Goal: Information Seeking & Learning: Learn about a topic

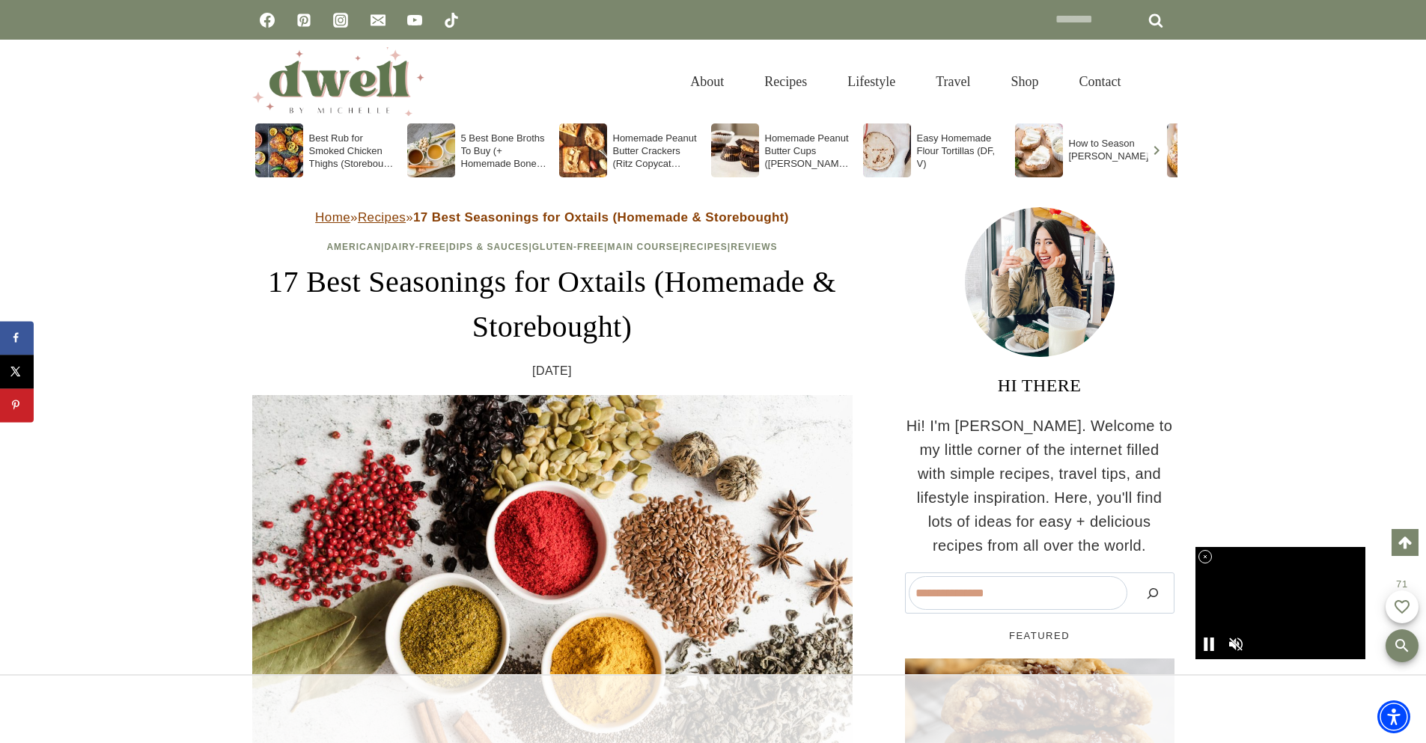
click at [552, 707] on div at bounding box center [713, 709] width 1426 height 69
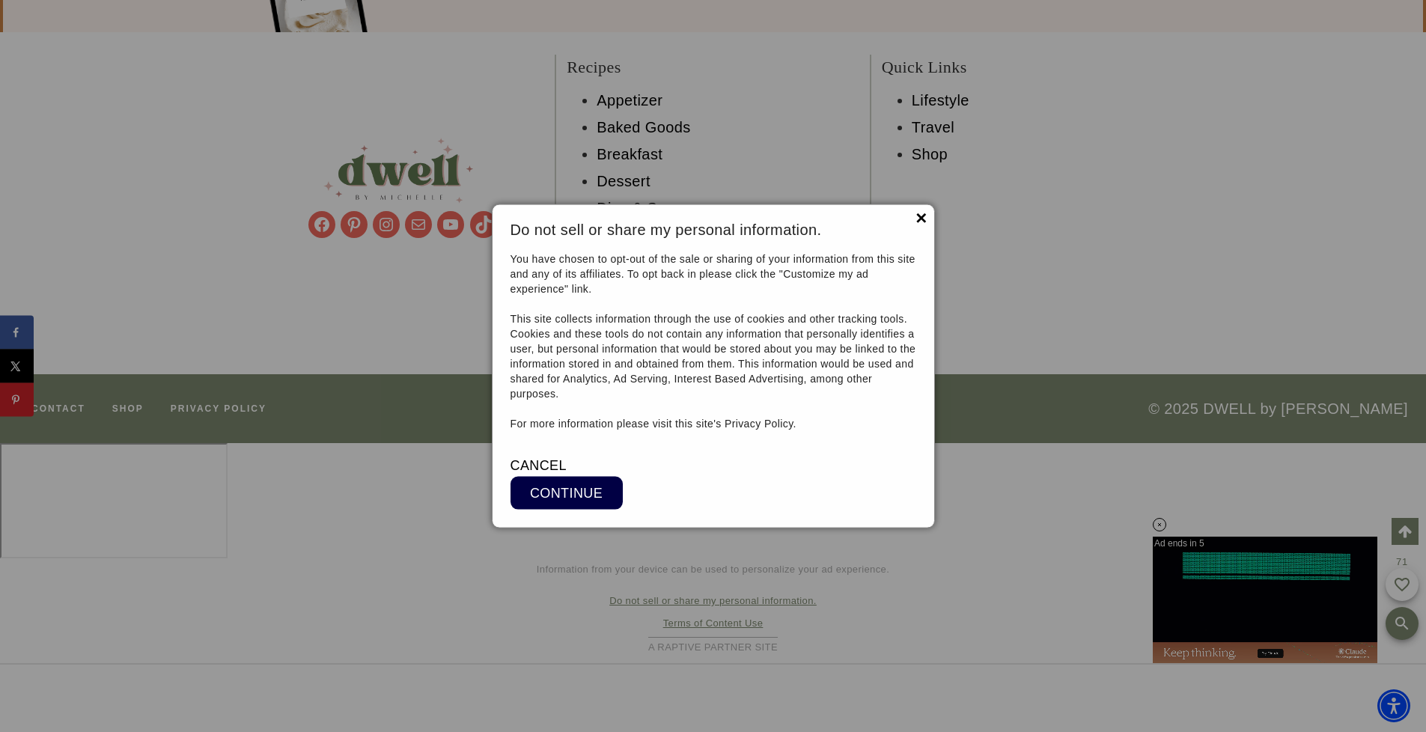
scroll to position [26118, 0]
